Goal: Task Accomplishment & Management: Use online tool/utility

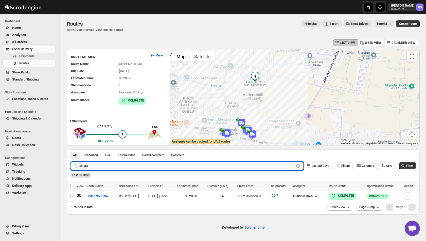
type input "2"
click at [96, 167] on input "31" at bounding box center [182, 166] width 206 height 8
type input "31080"
click at [71, 150] on button "Submit" at bounding box center [78, 152] width 14 height 5
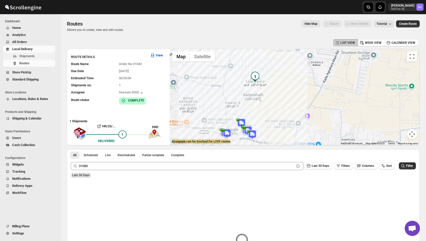
click at [38, 58] on span "Shipments" at bounding box center [36, 56] width 35 height 5
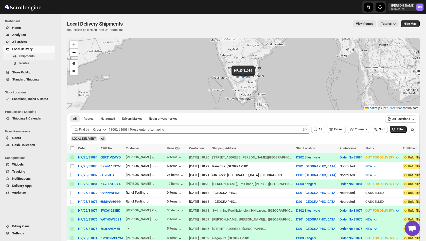
click at [24, 56] on span "Shipments" at bounding box center [26, 56] width 15 height 4
click at [31, 55] on span "Shipments" at bounding box center [26, 56] width 15 height 4
click at [27, 41] on span "All Orders" at bounding box center [19, 42] width 15 height 4
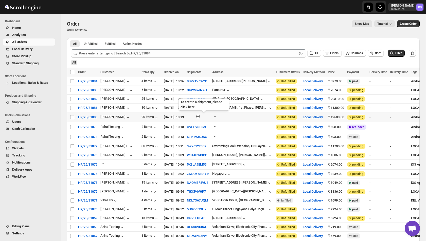
click at [201, 115] on icon "button" at bounding box center [198, 116] width 5 height 5
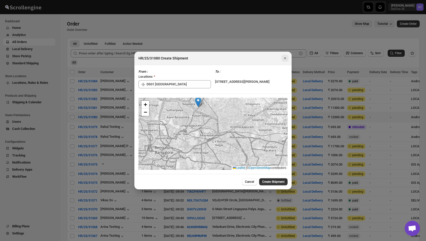
click at [284, 56] on icon "Close" at bounding box center [285, 58] width 5 height 5
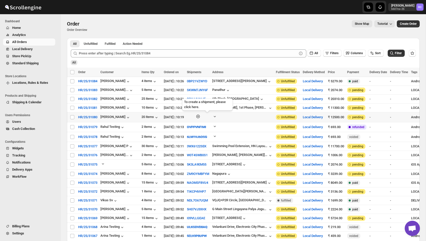
click at [201, 115] on icon "button" at bounding box center [198, 116] width 5 height 5
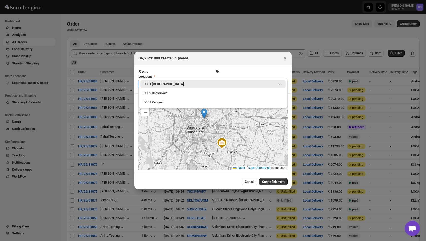
click at [171, 80] on input "DS01 [GEOGRAPHIC_DATA]" at bounding box center [179, 84] width 64 height 8
click at [166, 101] on div "DS03 Kengeri" at bounding box center [213, 102] width 139 height 5
type input "DS03 Kengeri"
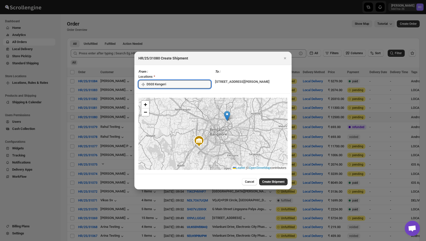
click at [215, 85] on div "To : [STREET_ADDRESS][PERSON_NAME]" at bounding box center [251, 79] width 73 height 20
click at [215, 90] on div "To : [STREET_ADDRESS][PERSON_NAME]" at bounding box center [251, 79] width 73 height 20
click at [267, 184] on span "Create Shipment" at bounding box center [273, 182] width 22 height 4
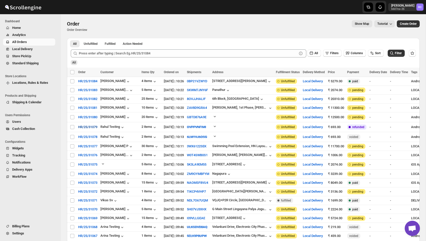
select select "IN"
select select "[GEOGRAPHIC_DATA]"
select select "IN"
select select "[GEOGRAPHIC_DATA]"
select select "IN"
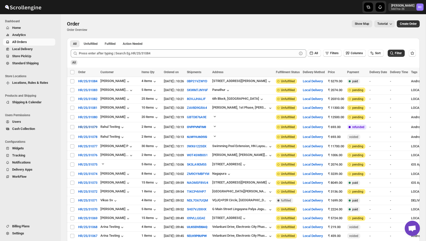
select select "[GEOGRAPHIC_DATA]"
select select "IN"
select select "[GEOGRAPHIC_DATA]"
select select "IN"
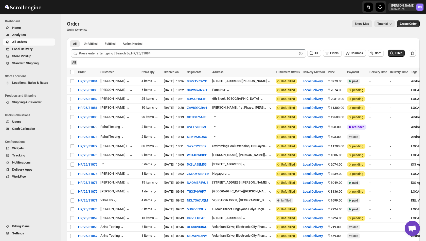
select select "[GEOGRAPHIC_DATA]"
select select "IN"
select select "[GEOGRAPHIC_DATA]"
select select "IN"
select select "[GEOGRAPHIC_DATA]"
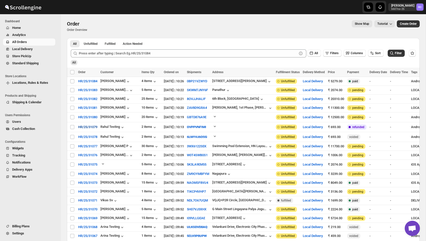
select select "IN"
select select "[GEOGRAPHIC_DATA]"
select select "IN"
select select "[GEOGRAPHIC_DATA]"
select select "IN"
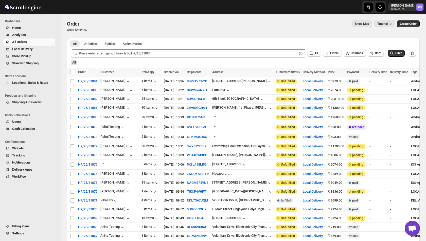
select select "[GEOGRAPHIC_DATA]"
select select "IN"
select select "[GEOGRAPHIC_DATA]"
select select "IN"
select select "[GEOGRAPHIC_DATA]"
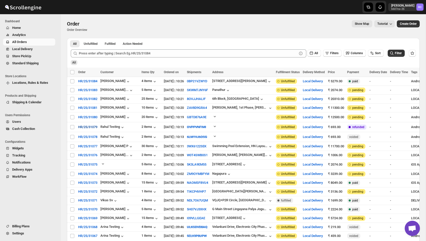
select select "IN"
select select "[GEOGRAPHIC_DATA]"
select select "IN"
select select "[GEOGRAPHIC_DATA]"
select select "IN"
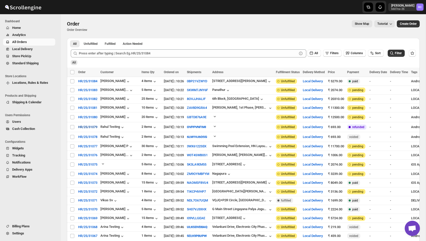
select select "[GEOGRAPHIC_DATA]"
select select "IN"
select select "[GEOGRAPHIC_DATA]"
select select "IN"
select select "[GEOGRAPHIC_DATA]"
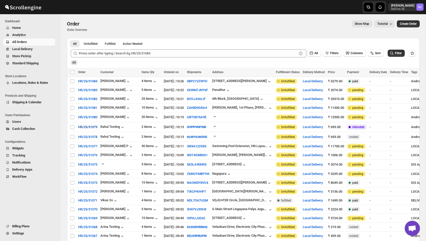
select select "IN"
select select "[GEOGRAPHIC_DATA]"
select select "IN"
select select "[GEOGRAPHIC_DATA]"
select select "IN"
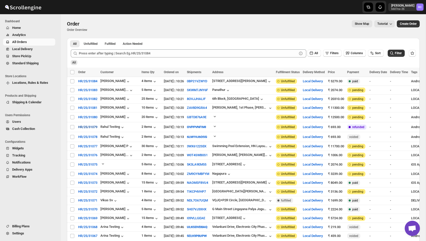
select select "[GEOGRAPHIC_DATA]"
select select "IN"
select select "[GEOGRAPHIC_DATA]"
select select "IN"
select select "[GEOGRAPHIC_DATA]"
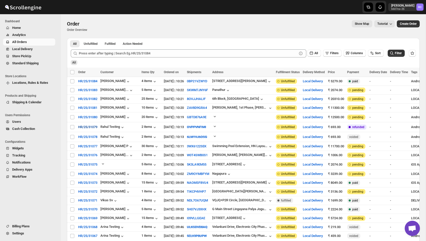
select select "IN"
select select "[GEOGRAPHIC_DATA]"
select select "IN"
select select "[GEOGRAPHIC_DATA]"
select select "IN"
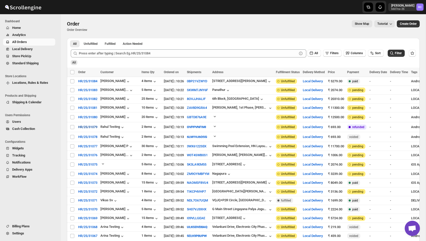
select select "[GEOGRAPHIC_DATA]"
select select "IN"
select select "[GEOGRAPHIC_DATA]"
select select "IN"
select select "[GEOGRAPHIC_DATA]"
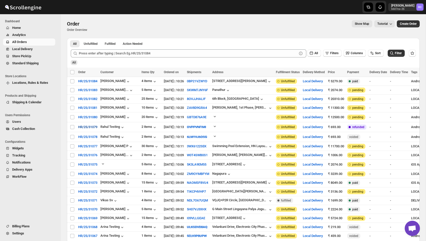
select select "IN"
select select "[GEOGRAPHIC_DATA]"
select select "IN"
select select "[GEOGRAPHIC_DATA]"
select select "IN"
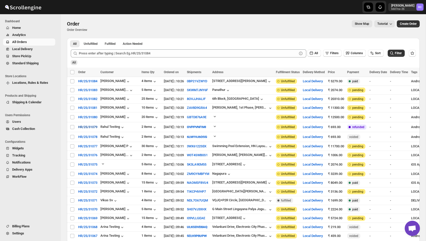
select select "[GEOGRAPHIC_DATA]"
select select "IN"
select select "[GEOGRAPHIC_DATA]"
select select "IN"
select select "[GEOGRAPHIC_DATA]"
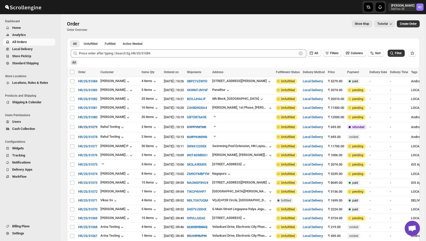
select select "IN"
select select "[GEOGRAPHIC_DATA]"
select select "IN"
select select "[GEOGRAPHIC_DATA]"
select select "IN"
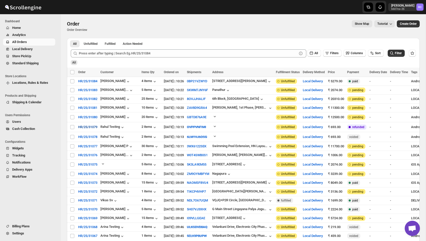
select select "[GEOGRAPHIC_DATA]"
select select "IN"
select select "[GEOGRAPHIC_DATA]"
select select "IN"
select select "[GEOGRAPHIC_DATA]"
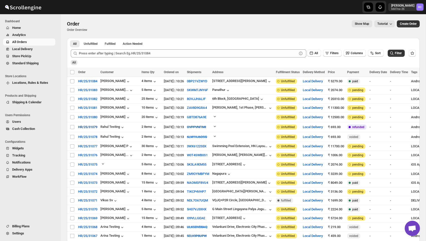
select select "IN"
select select "[GEOGRAPHIC_DATA]"
select select "IN"
select select "[GEOGRAPHIC_DATA]"
select select "IN"
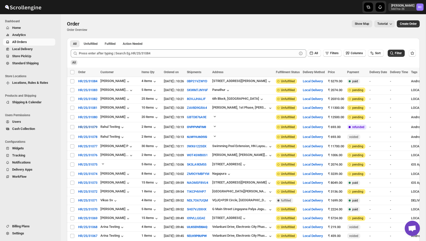
select select "[GEOGRAPHIC_DATA]"
select select "IN"
select select "[GEOGRAPHIC_DATA]"
select select "IN"
select select "[GEOGRAPHIC_DATA]"
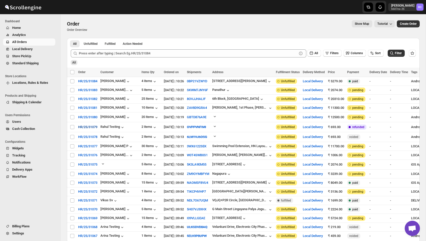
select select "IN"
select select "[GEOGRAPHIC_DATA]"
select select "IN"
select select "[GEOGRAPHIC_DATA]"
select select "IN"
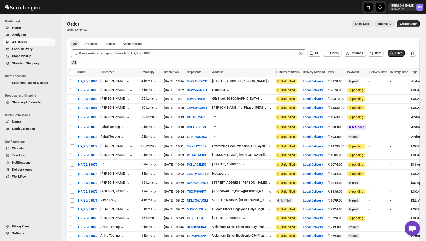
select select "[GEOGRAPHIC_DATA]"
select select "IN"
select select "[GEOGRAPHIC_DATA]"
select select "IN"
select select "[GEOGRAPHIC_DATA]"
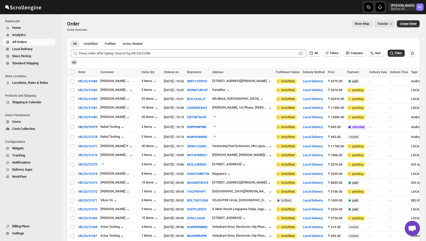
select select "IN"
select select "[GEOGRAPHIC_DATA]"
select select "IN"
select select "[GEOGRAPHIC_DATA]"
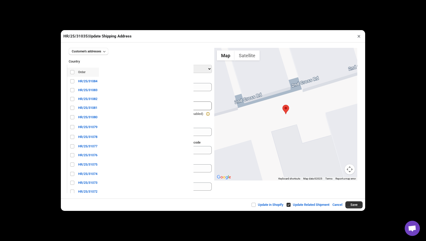
click at [358, 37] on button "×" at bounding box center [358, 36] width 7 height 7
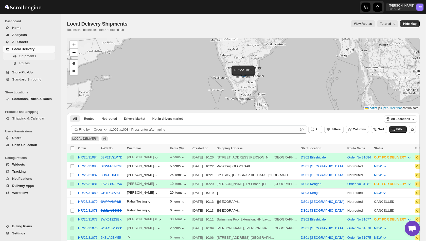
click at [26, 57] on span "Shipments" at bounding box center [27, 56] width 17 height 4
click at [109, 192] on button "GBTD876A9E" at bounding box center [111, 193] width 21 height 4
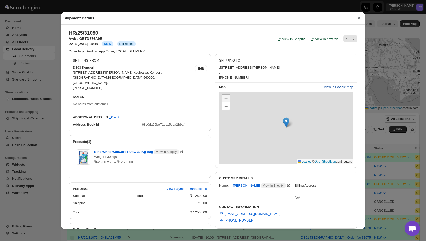
click at [337, 90] on span "View in Google map" at bounding box center [338, 87] width 29 height 5
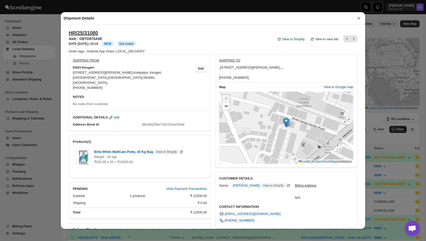
click at [360, 18] on button "×" at bounding box center [359, 18] width 8 height 7
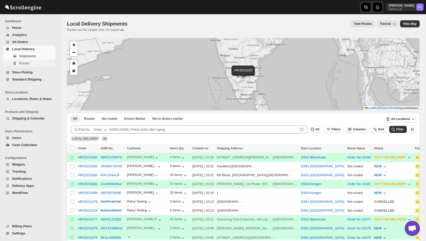
click at [30, 62] on span "Routes" at bounding box center [24, 63] width 10 height 4
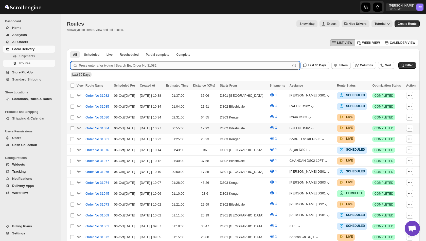
click at [132, 66] on input "text" at bounding box center [185, 66] width 212 height 8
paste input "30036"
type input "30036"
click at [71, 49] on button "Submit" at bounding box center [78, 51] width 14 height 5
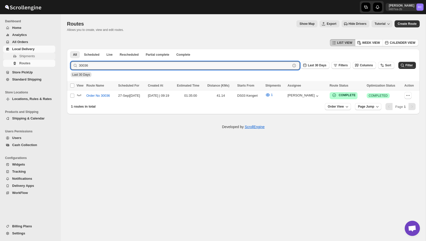
click at [28, 57] on span "Shipments" at bounding box center [26, 56] width 15 height 4
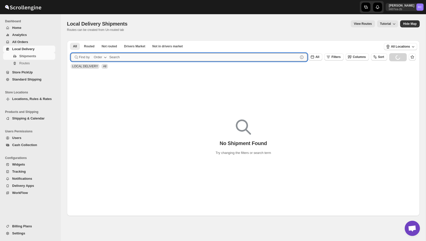
click at [131, 58] on input "text" at bounding box center [203, 57] width 189 height 8
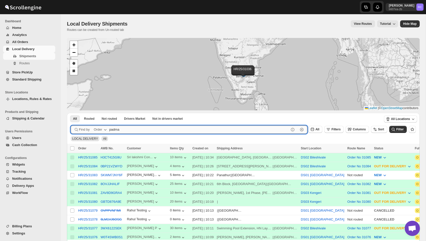
type input "padma"
click at [71, 113] on button "Submit" at bounding box center [78, 115] width 14 height 5
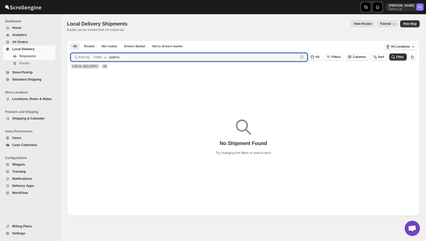
click at [30, 43] on span "All Orders" at bounding box center [33, 42] width 42 height 5
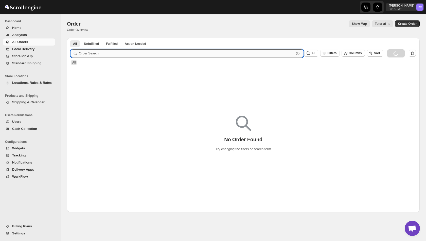
click at [126, 56] on input "text" at bounding box center [186, 53] width 215 height 8
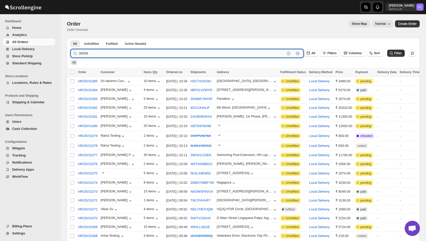
type input "30036"
click at [71, 38] on button "Submit" at bounding box center [78, 40] width 14 height 5
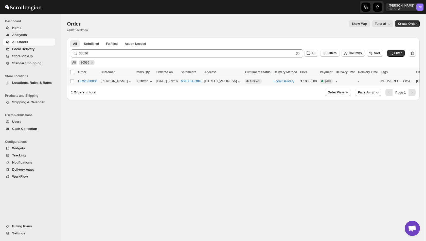
click at [187, 83] on div "M7FXIHJQ8U" at bounding box center [191, 81] width 21 height 5
click at [190, 81] on button "M7FXIHJQ8U" at bounding box center [191, 81] width 21 height 4
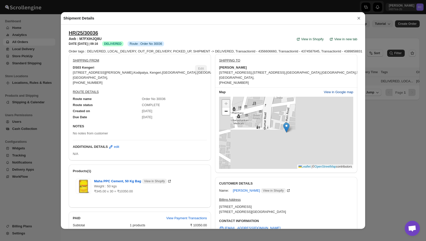
click at [336, 95] on button "View in Google map" at bounding box center [339, 92] width 36 height 8
